Goal: Task Accomplishment & Management: Complete application form

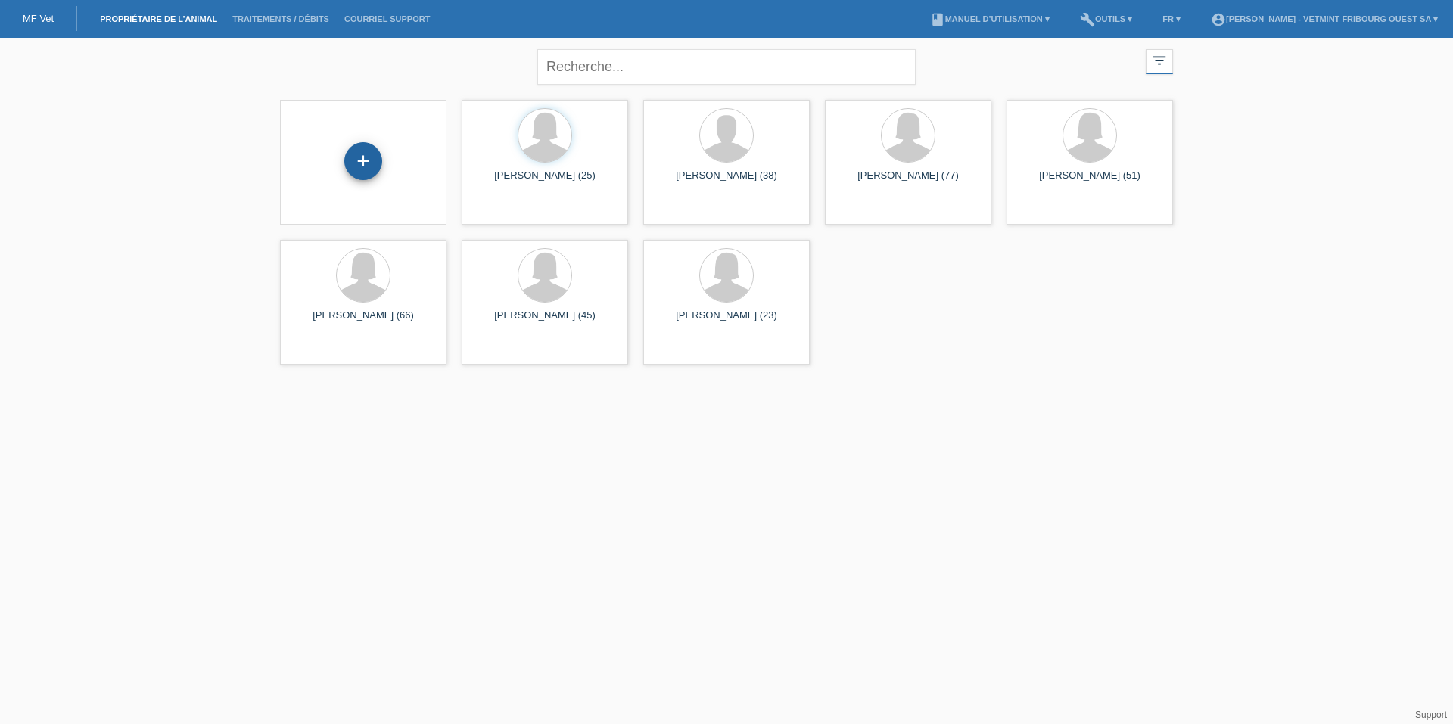
click at [359, 152] on div "+" at bounding box center [363, 161] width 38 height 38
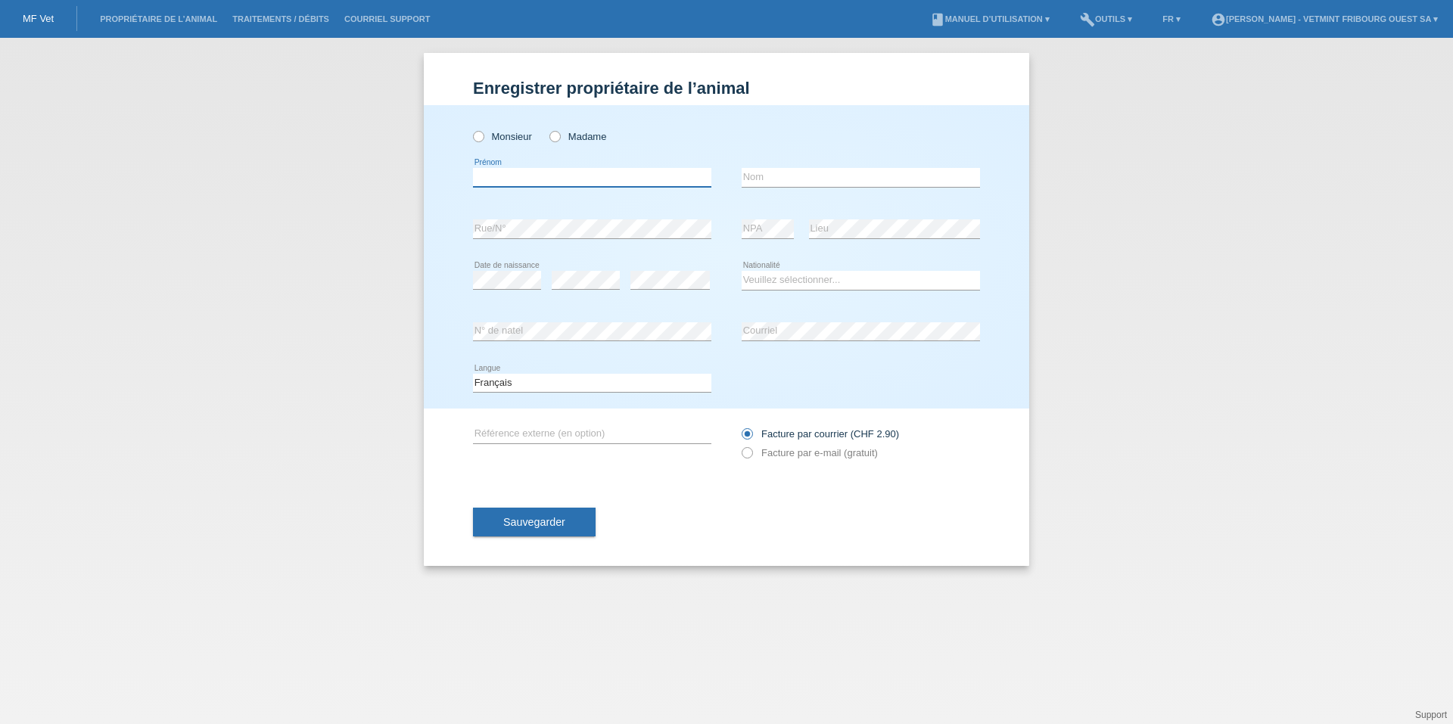
click at [620, 179] on input "text" at bounding box center [592, 177] width 238 height 19
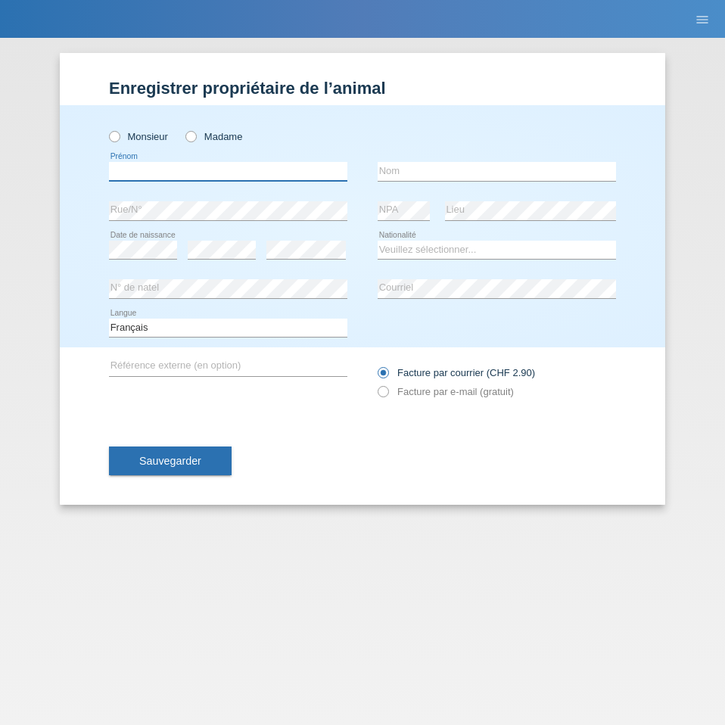
click at [192, 173] on input "text" at bounding box center [228, 171] width 238 height 19
click at [183, 129] on icon at bounding box center [183, 129] width 0 height 0
click at [194, 137] on input "Madame" at bounding box center [190, 136] width 10 height 10
radio input "true"
click at [161, 171] on input "text" at bounding box center [228, 171] width 238 height 19
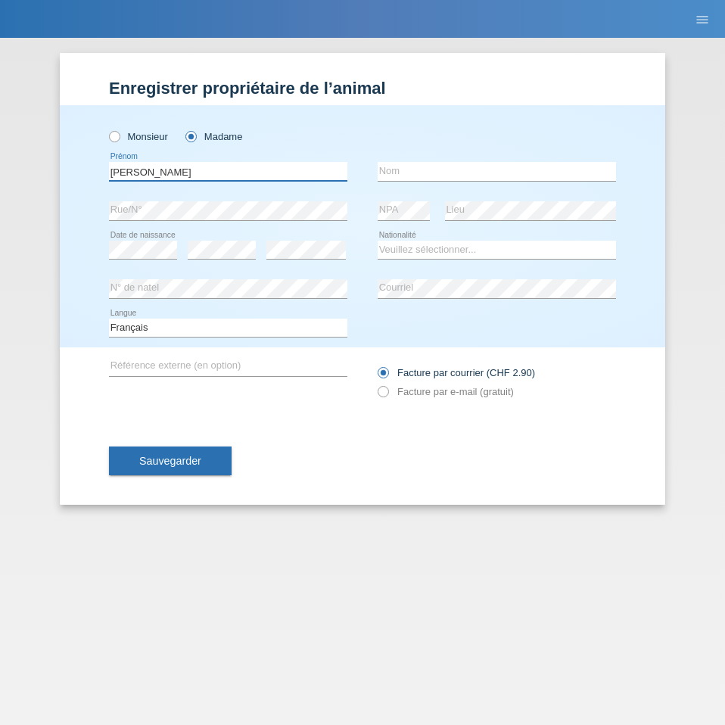
type input "[PERSON_NAME]"
click at [402, 175] on input "text" at bounding box center [497, 171] width 238 height 19
drag, startPoint x: 215, startPoint y: 165, endPoint x: -20, endPoint y: 163, distance: 234.6
click at [0, 38] on html "MF Vet Propriétaire de l’animal Traitements / débits Courriel Support menu acco…" at bounding box center [362, 19] width 725 height 38
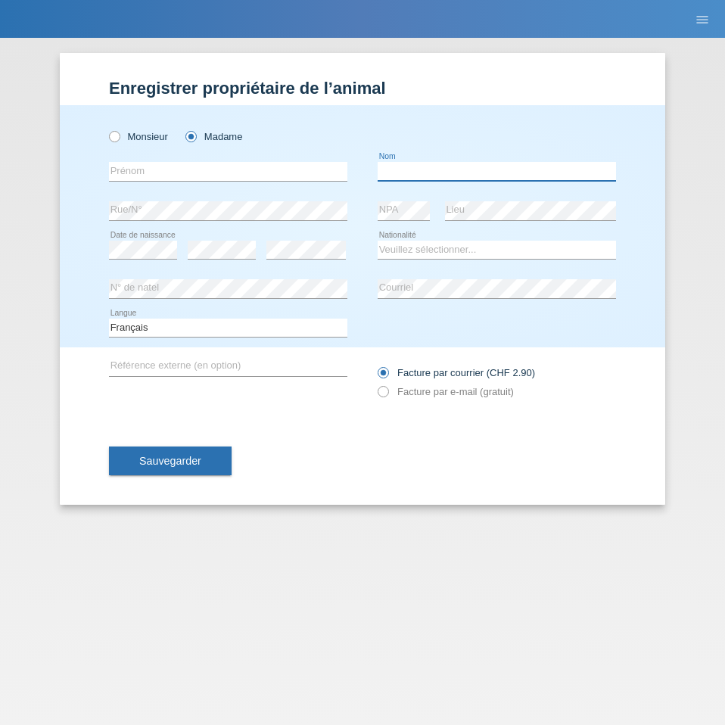
click at [422, 172] on input "text" at bounding box center [497, 171] width 238 height 19
paste input "[PERSON_NAME]"
type input "[PERSON_NAME]"
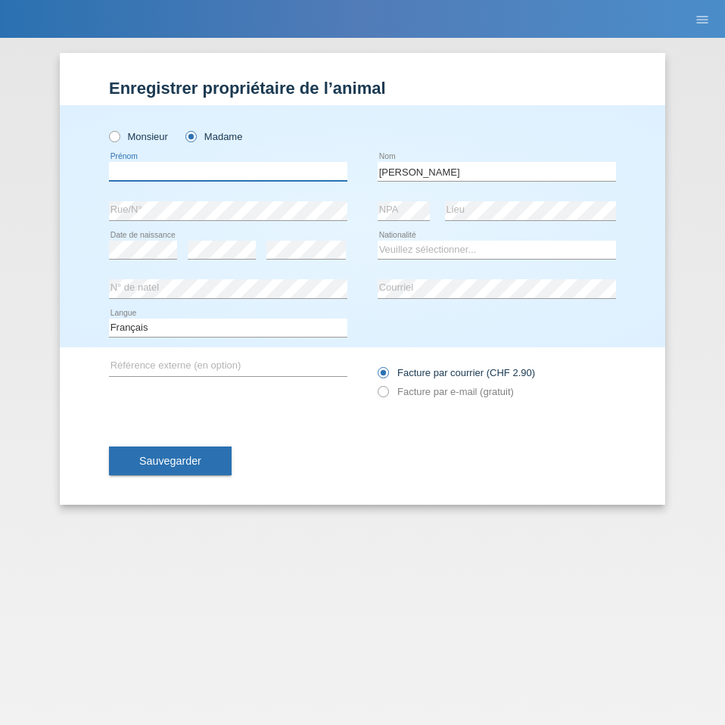
click at [280, 171] on input "text" at bounding box center [228, 171] width 238 height 19
type input "[PERSON_NAME]"
click at [422, 260] on div "Veuillez sélectionner... Suisse Allemagne Autriche Liechtenstein ------------ A…" at bounding box center [497, 250] width 238 height 39
click at [414, 250] on select "Veuillez sélectionner... Suisse Allemagne Autriche Liechtenstein ------------ A…" at bounding box center [497, 250] width 238 height 18
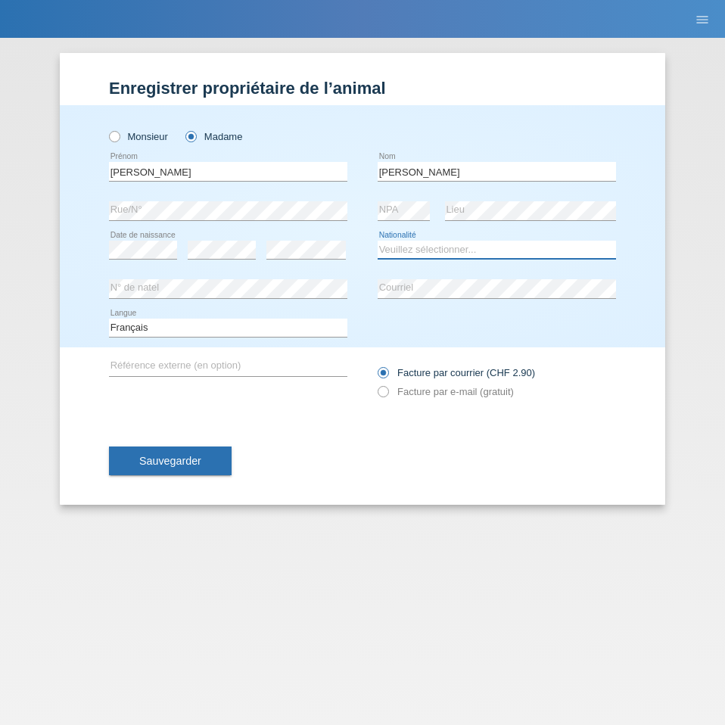
click at [414, 250] on select "Veuillez sélectionner... Suisse Allemagne Autriche Liechtenstein ------------ A…" at bounding box center [497, 250] width 238 height 18
select select "CH"
click at [378, 241] on select "Veuillez sélectionner... Suisse Allemagne Autriche Liechtenstein ------------ A…" at bounding box center [497, 250] width 238 height 18
click at [340, 270] on div "error N° de natel" at bounding box center [228, 288] width 238 height 39
click at [312, 419] on div "Sauvegarder" at bounding box center [362, 461] width 507 height 88
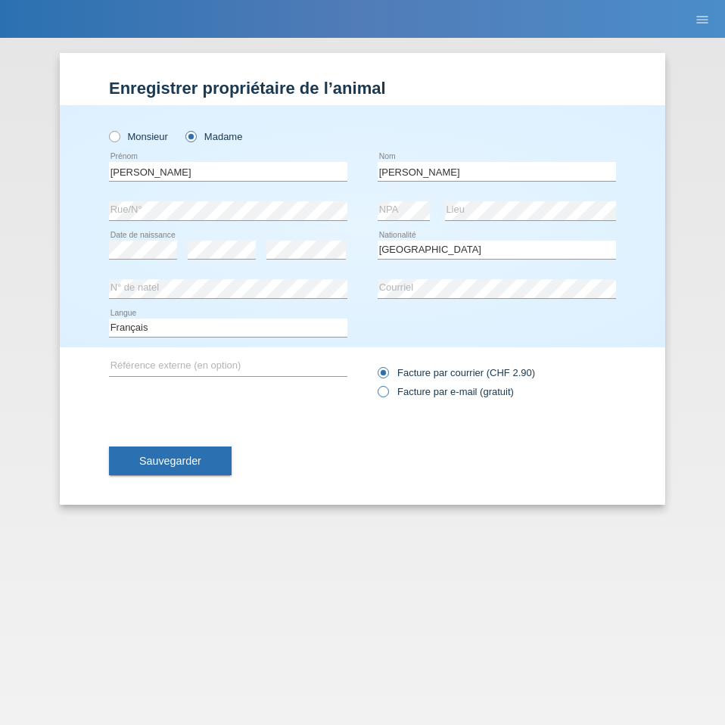
click at [375, 384] on icon at bounding box center [375, 384] width 0 height 0
click at [381, 392] on input "Facture par e-mail (gratuit)" at bounding box center [383, 395] width 10 height 19
radio input "true"
click at [176, 460] on span "Sauvegarder" at bounding box center [170, 461] width 62 height 12
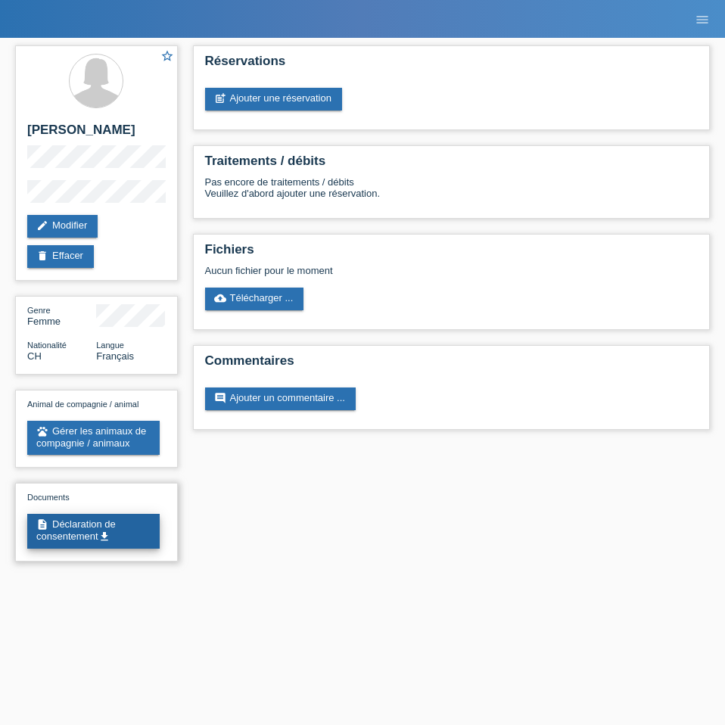
click at [92, 530] on link "description Déclaration de consentement get_app" at bounding box center [93, 531] width 132 height 35
